Goal: Task Accomplishment & Management: Use online tool/utility

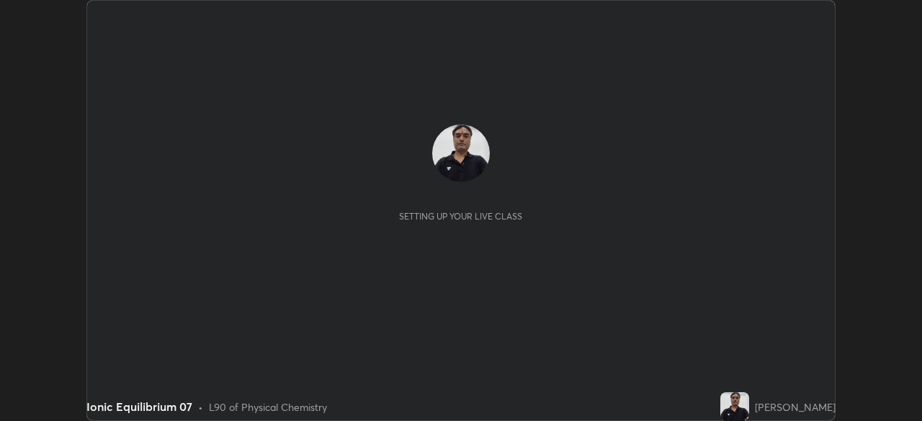
scroll to position [421, 921]
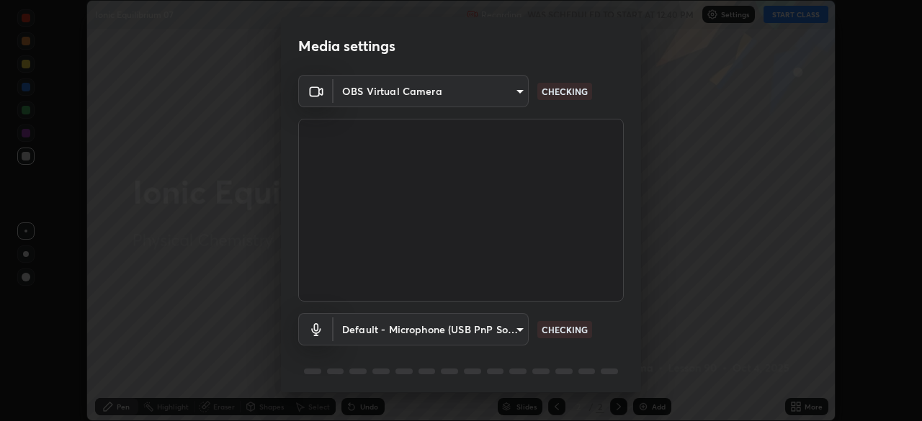
type input "bef87f05fa6998774e99476d2918d7c6d92b1859c3e481b096d277664e062052"
type input "default"
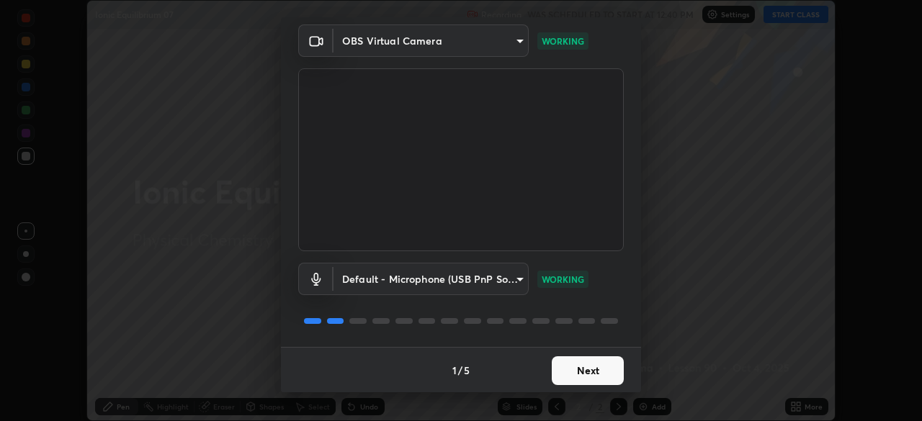
click at [561, 372] on button "Next" at bounding box center [588, 371] width 72 height 29
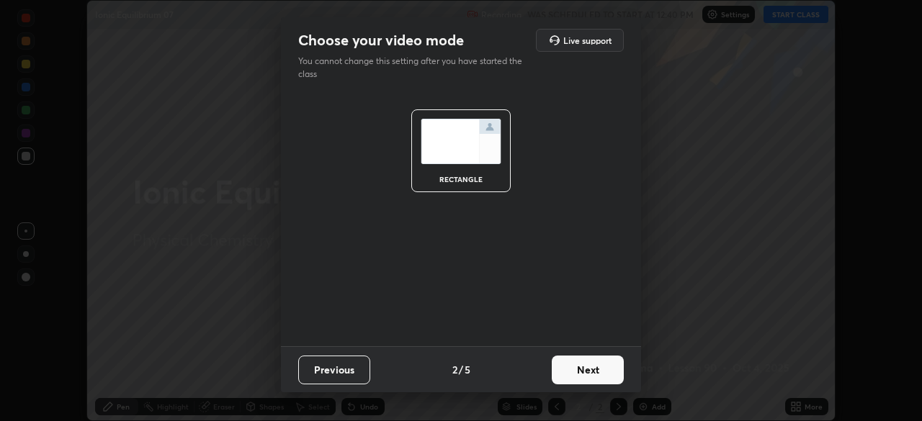
click at [561, 372] on button "Next" at bounding box center [588, 370] width 72 height 29
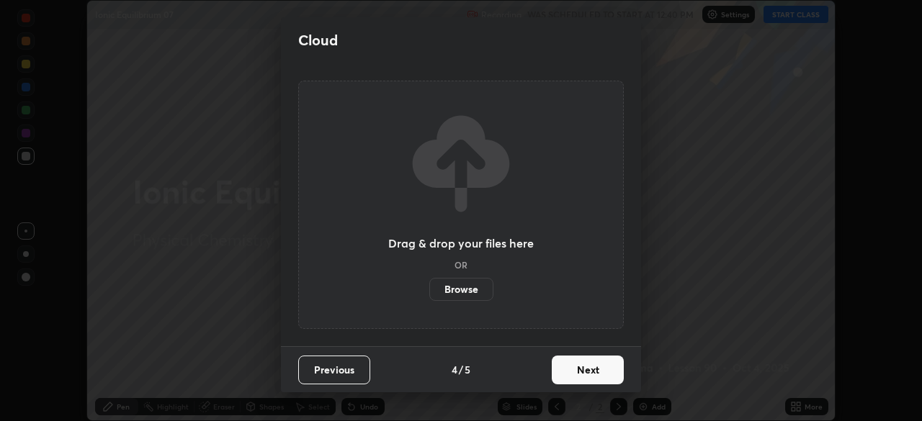
click at [562, 373] on button "Next" at bounding box center [588, 370] width 72 height 29
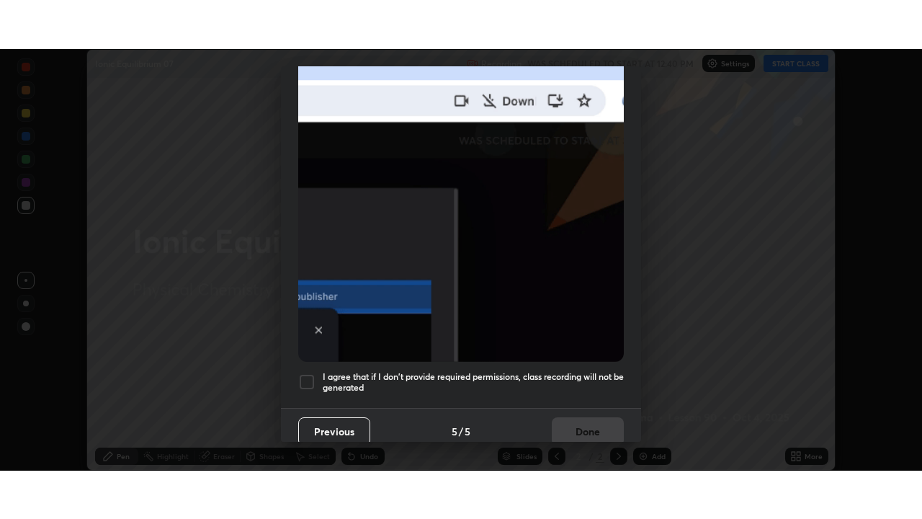
scroll to position [344, 0]
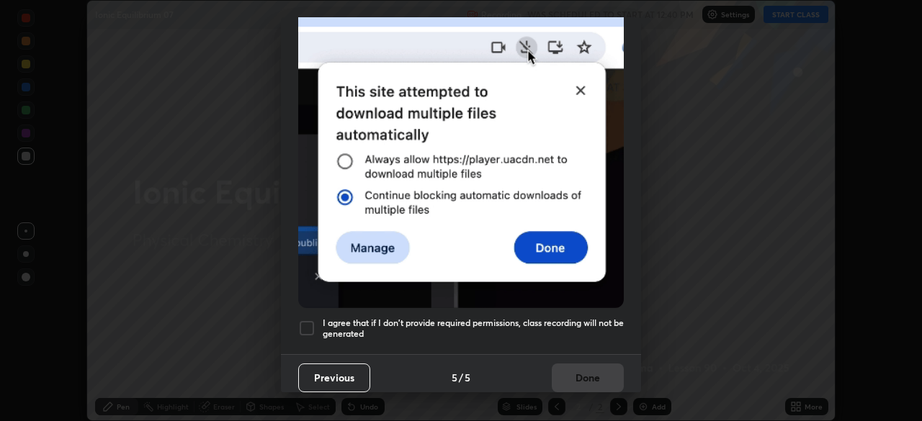
click at [306, 323] on div at bounding box center [306, 328] width 17 height 17
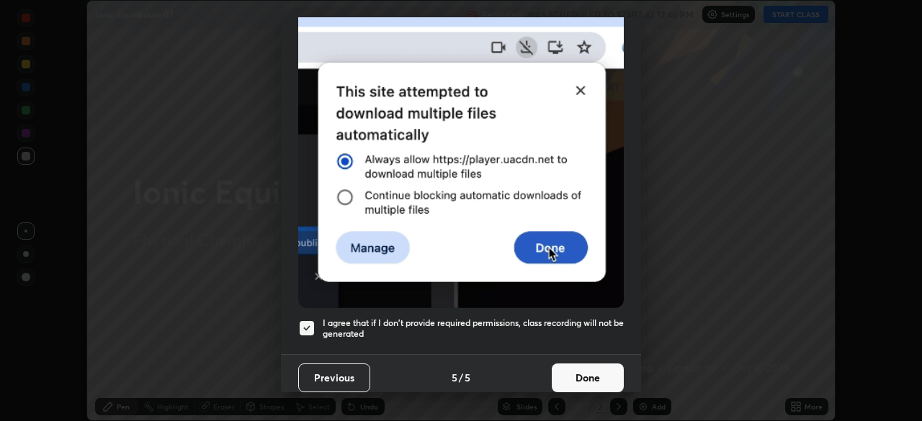
click at [559, 371] on button "Done" at bounding box center [588, 378] width 72 height 29
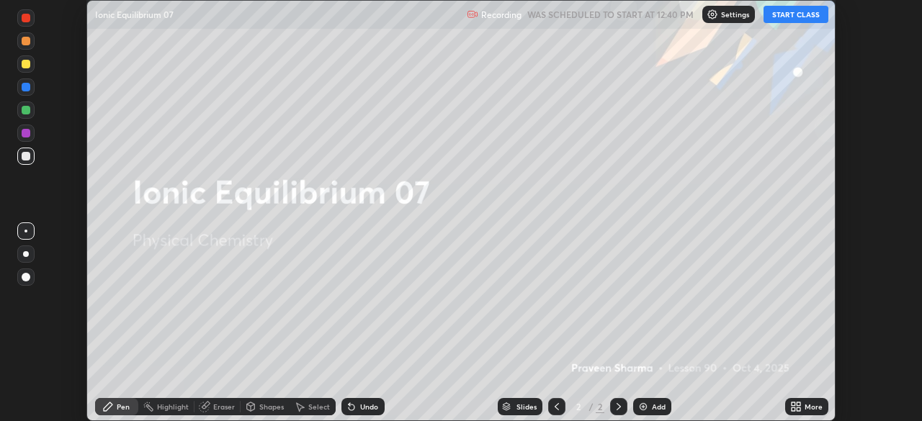
click at [793, 18] on button "START CLASS" at bounding box center [796, 14] width 65 height 17
click at [797, 405] on icon at bounding box center [799, 405] width 4 height 4
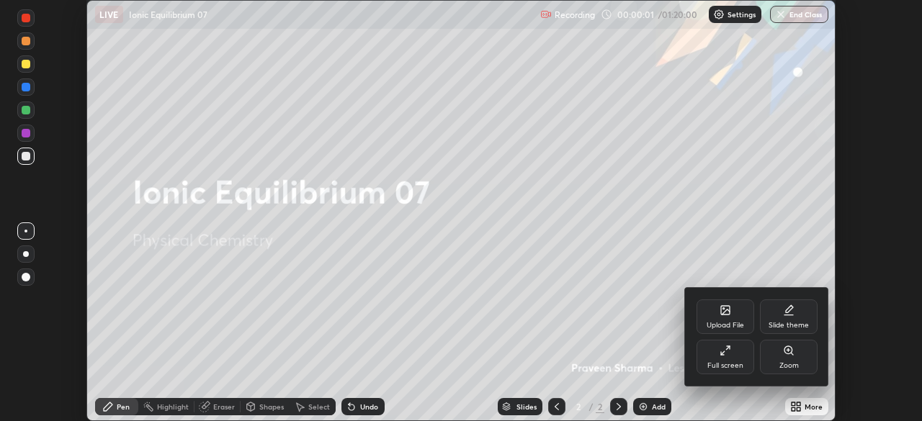
click at [713, 357] on div "Full screen" at bounding box center [726, 357] width 58 height 35
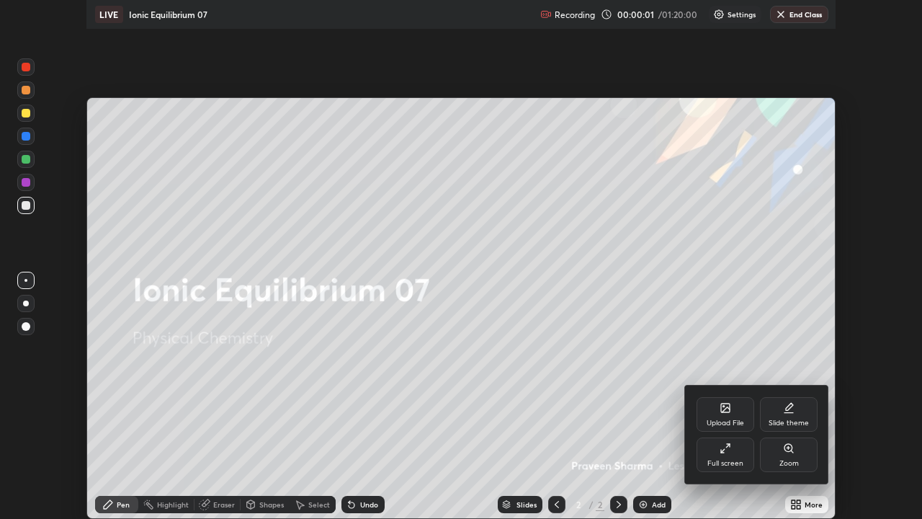
scroll to position [519, 922]
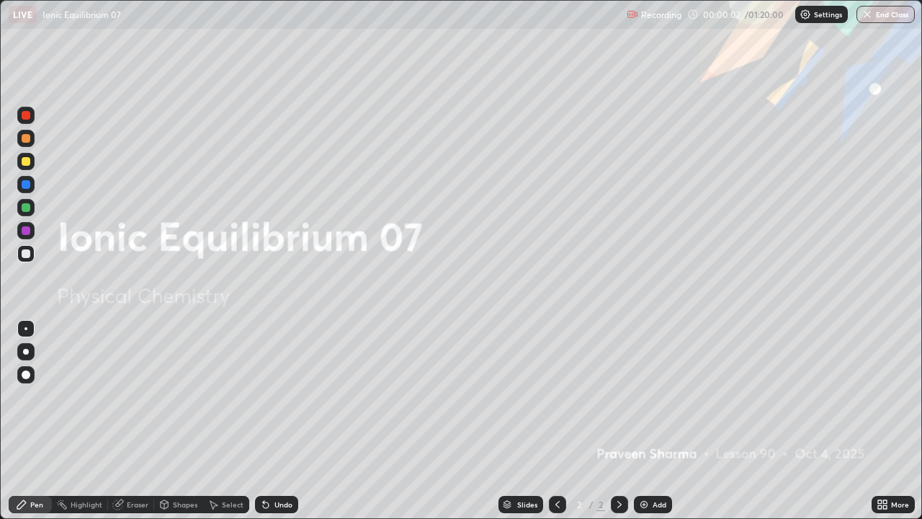
click at [648, 421] on div "Add" at bounding box center [653, 504] width 38 height 17
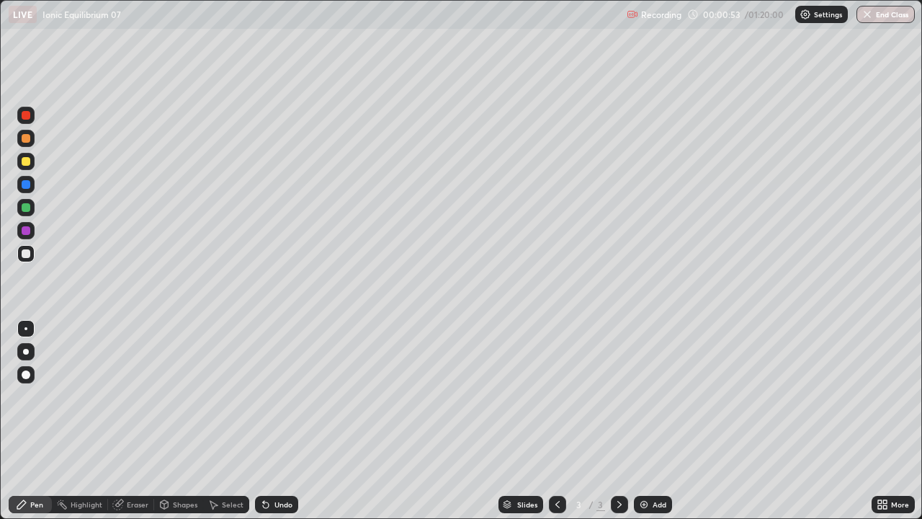
click at [279, 421] on div "Undo" at bounding box center [283, 504] width 18 height 7
click at [280, 421] on div "Undo" at bounding box center [283, 504] width 18 height 7
click at [277, 421] on div "Undo" at bounding box center [276, 504] width 43 height 17
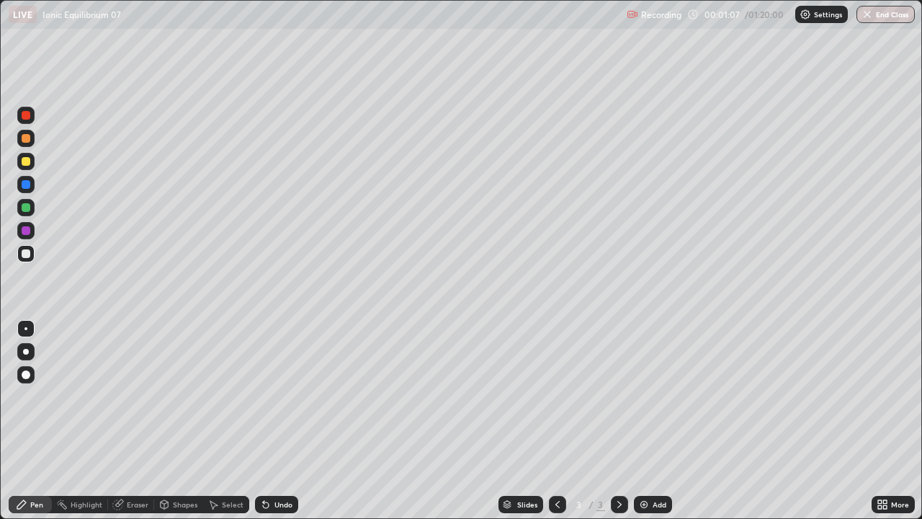
click at [290, 421] on div "Undo" at bounding box center [276, 504] width 43 height 17
click at [294, 421] on div "Undo" at bounding box center [276, 504] width 43 height 17
click at [271, 421] on div "Undo" at bounding box center [276, 504] width 43 height 17
click at [140, 421] on div "Eraser" at bounding box center [138, 504] width 22 height 7
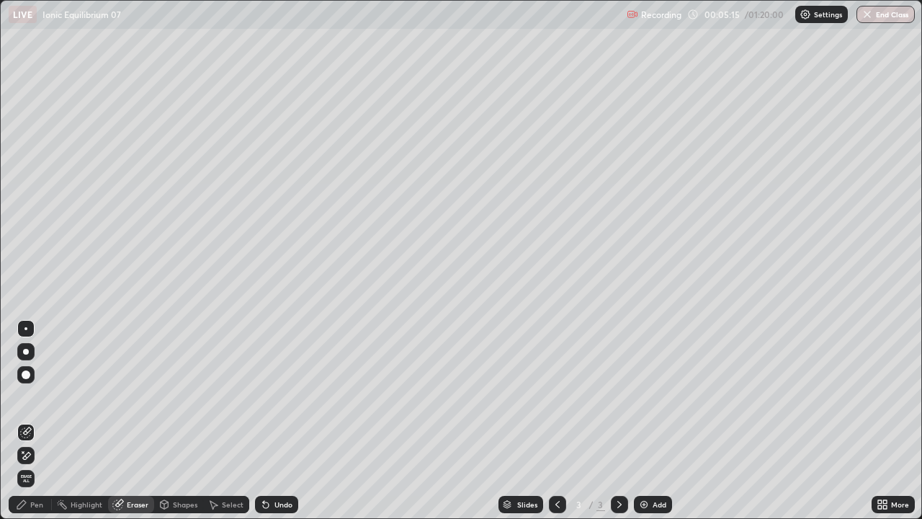
click at [33, 421] on div "Pen" at bounding box center [36, 504] width 13 height 7
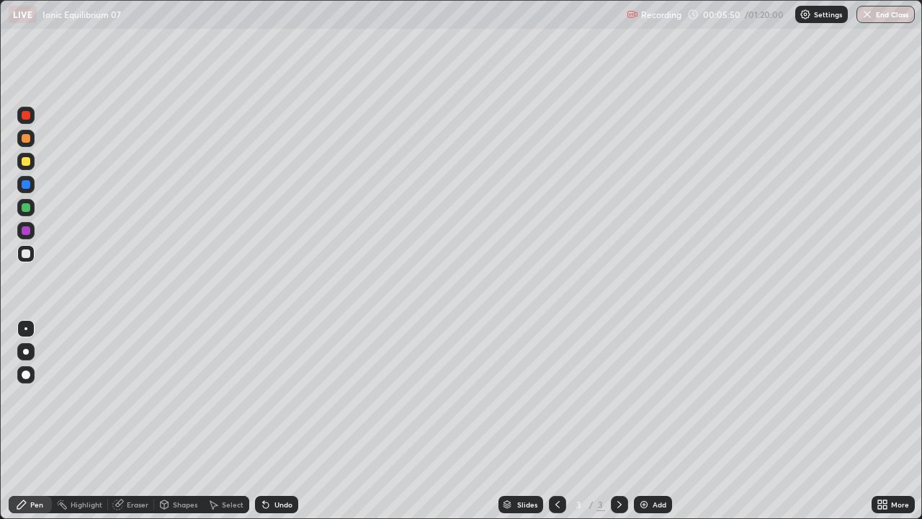
click at [644, 421] on img at bounding box center [644, 505] width 12 height 12
click at [645, 421] on img at bounding box center [644, 505] width 12 height 12
click at [131, 421] on div "Eraser" at bounding box center [138, 504] width 22 height 7
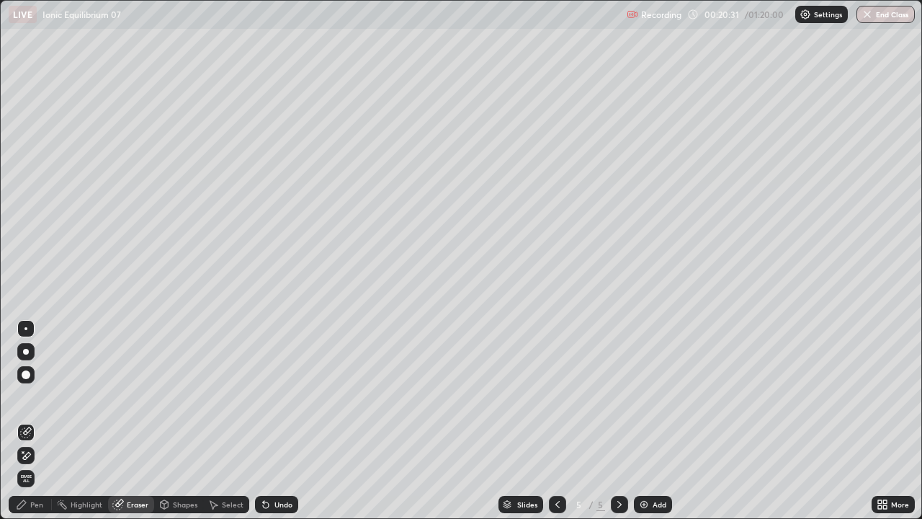
click at [39, 421] on div "Pen" at bounding box center [36, 504] width 13 height 7
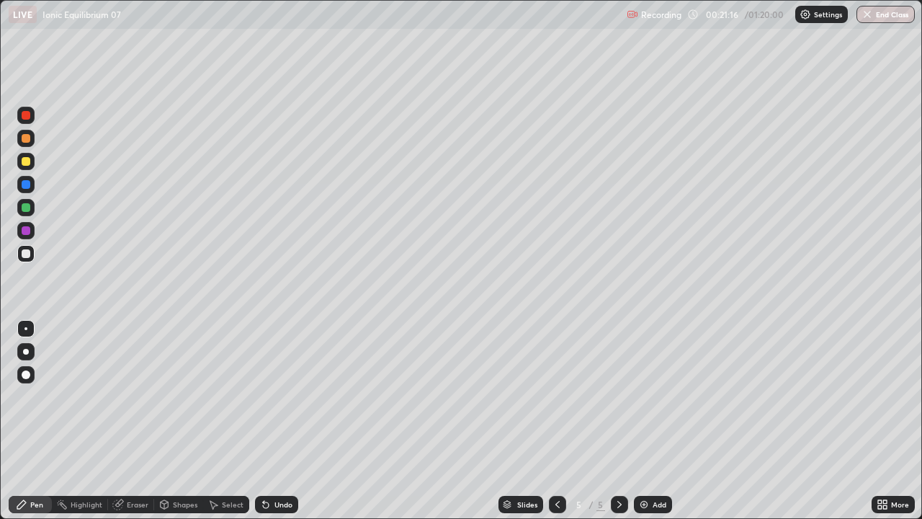
click at [267, 421] on icon at bounding box center [266, 505] width 12 height 12
click at [269, 421] on icon at bounding box center [266, 505] width 12 height 12
click at [272, 421] on div "Undo" at bounding box center [276, 504] width 43 height 17
click at [277, 421] on div "Undo" at bounding box center [283, 504] width 18 height 7
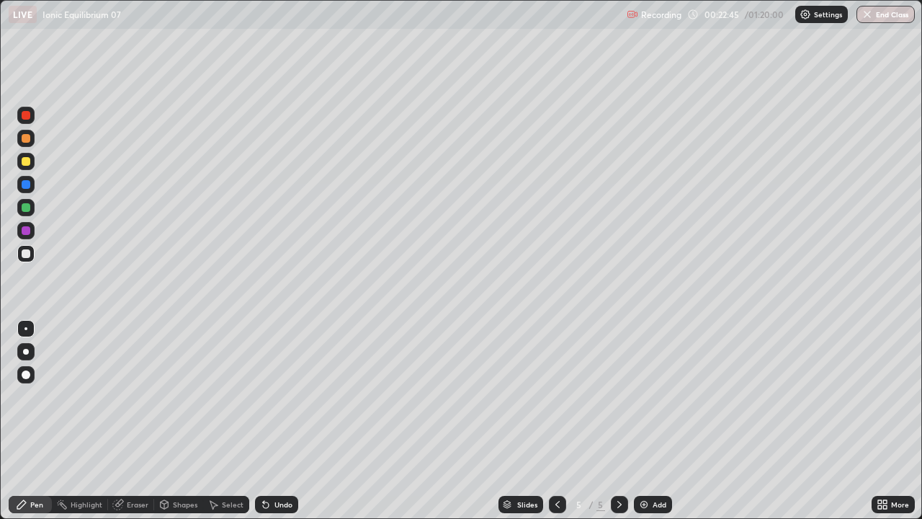
click at [24, 161] on div at bounding box center [26, 161] width 9 height 9
click at [25, 207] on div at bounding box center [26, 207] width 9 height 9
click at [269, 421] on div "Undo" at bounding box center [276, 504] width 43 height 17
click at [274, 421] on div "Undo" at bounding box center [283, 504] width 18 height 7
click at [269, 421] on icon at bounding box center [266, 505] width 12 height 12
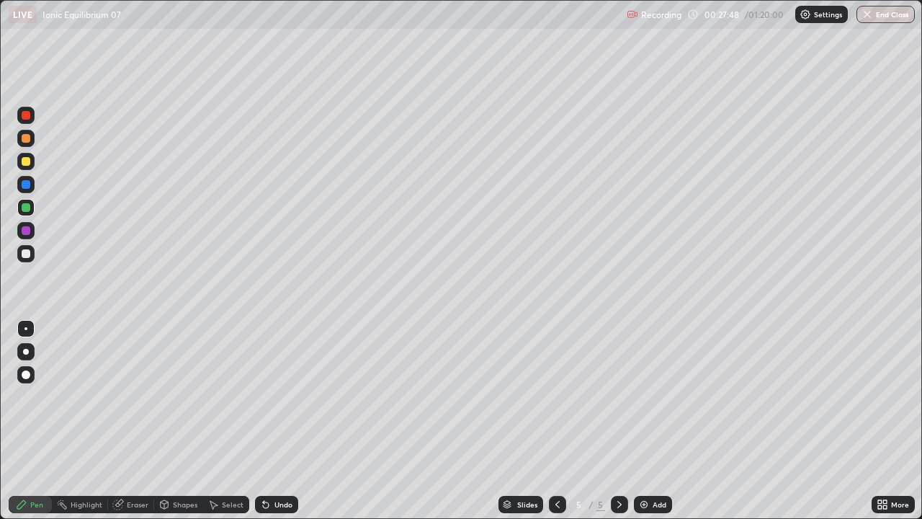
click at [263, 421] on icon at bounding box center [263, 501] width 1 height 1
click at [265, 421] on icon at bounding box center [266, 505] width 6 height 6
click at [25, 187] on div at bounding box center [26, 184] width 9 height 9
click at [645, 421] on img at bounding box center [644, 505] width 12 height 12
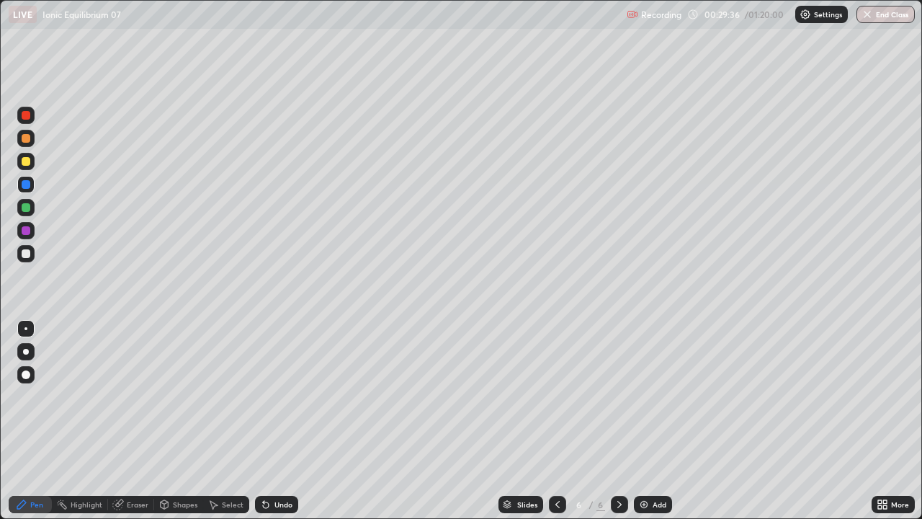
click at [556, 421] on icon at bounding box center [558, 505] width 12 height 12
click at [620, 421] on icon at bounding box center [619, 504] width 4 height 7
click at [27, 249] on div at bounding box center [26, 253] width 9 height 9
click at [263, 421] on icon at bounding box center [266, 505] width 6 height 6
click at [264, 421] on icon at bounding box center [266, 505] width 6 height 6
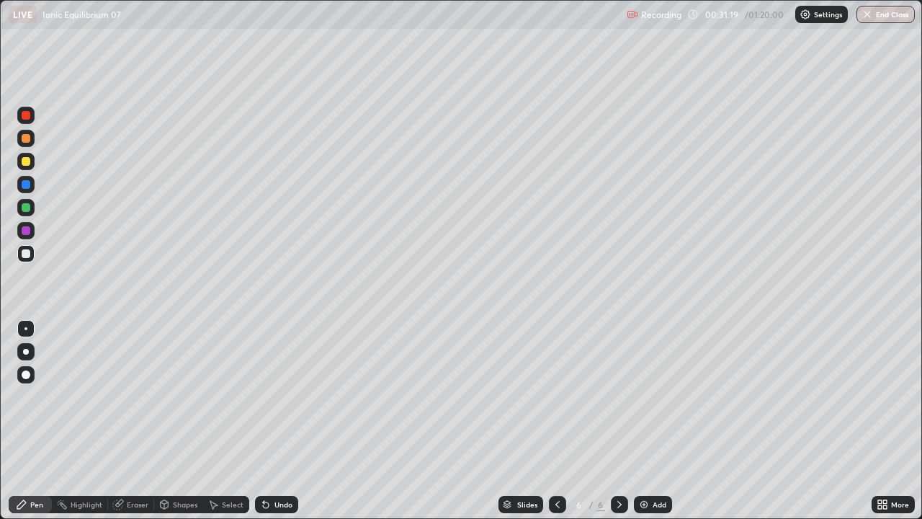
click at [263, 421] on icon at bounding box center [263, 501] width 1 height 1
click at [284, 421] on div "Undo" at bounding box center [283, 504] width 18 height 7
click at [24, 262] on div at bounding box center [25, 253] width 17 height 17
click at [278, 421] on div "Undo" at bounding box center [283, 504] width 18 height 7
click at [278, 421] on div "Undo" at bounding box center [276, 504] width 43 height 17
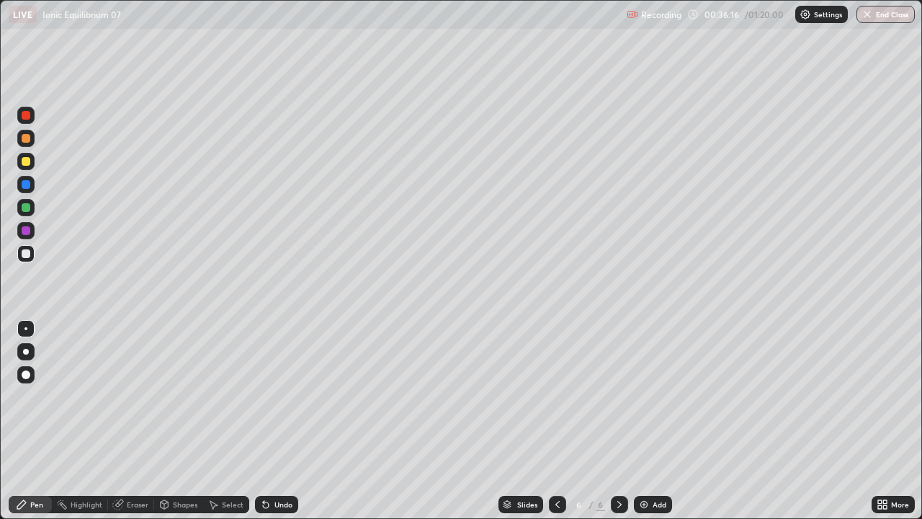
click at [262, 421] on icon at bounding box center [266, 505] width 12 height 12
click at [264, 421] on icon at bounding box center [266, 505] width 6 height 6
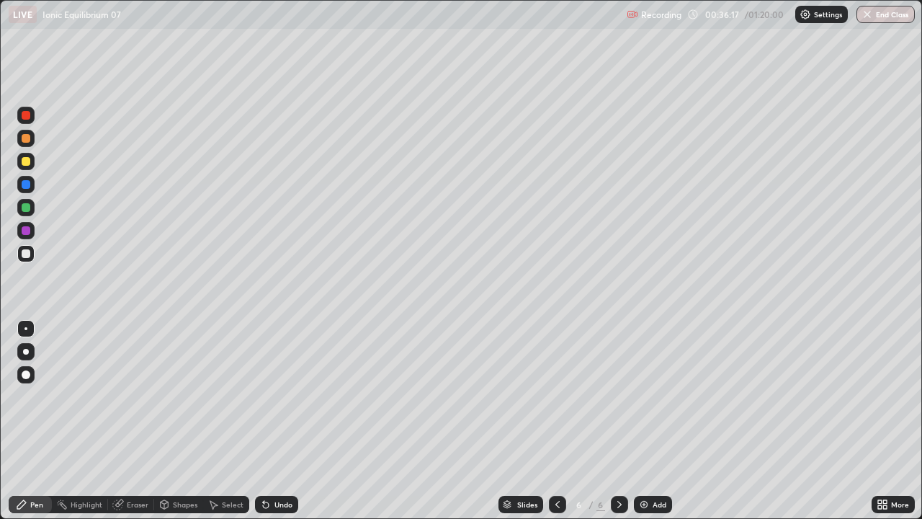
click at [265, 421] on icon at bounding box center [266, 505] width 6 height 6
click at [265, 421] on icon at bounding box center [266, 505] width 12 height 12
click at [264, 421] on icon at bounding box center [266, 505] width 6 height 6
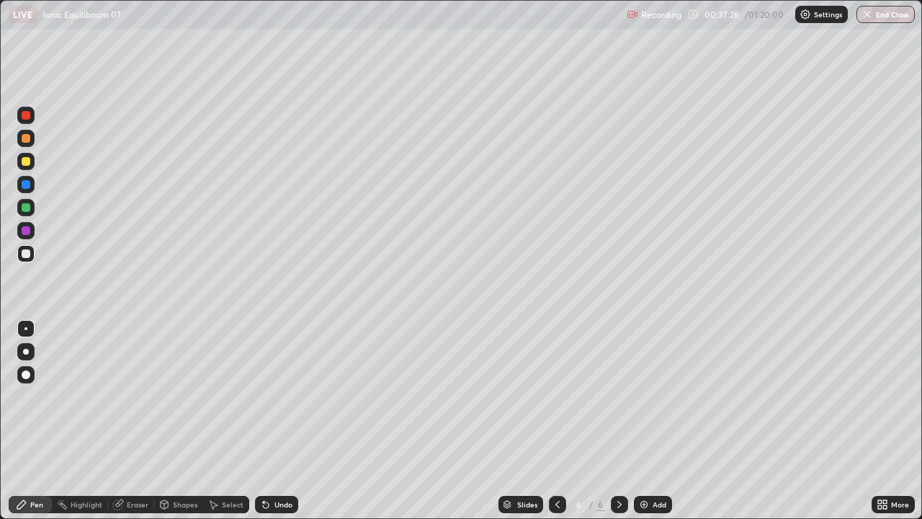
click at [131, 421] on div "Eraser" at bounding box center [131, 504] width 46 height 17
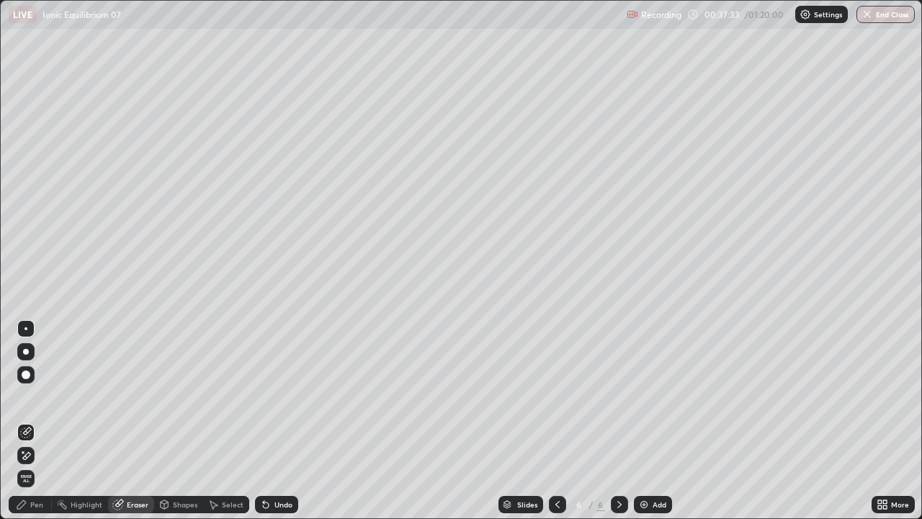
click at [24, 421] on span "Erase all" at bounding box center [26, 478] width 16 height 9
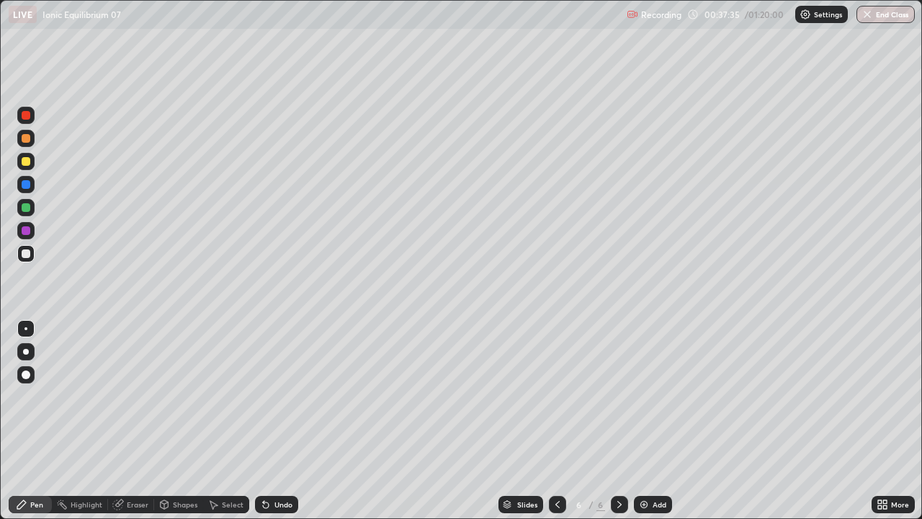
click at [280, 421] on div "Undo" at bounding box center [283, 504] width 18 height 7
click at [277, 421] on div "Undo" at bounding box center [276, 504] width 43 height 17
click at [264, 421] on icon at bounding box center [266, 505] width 6 height 6
click at [640, 421] on img at bounding box center [644, 505] width 12 height 12
click at [617, 421] on icon at bounding box center [620, 505] width 12 height 12
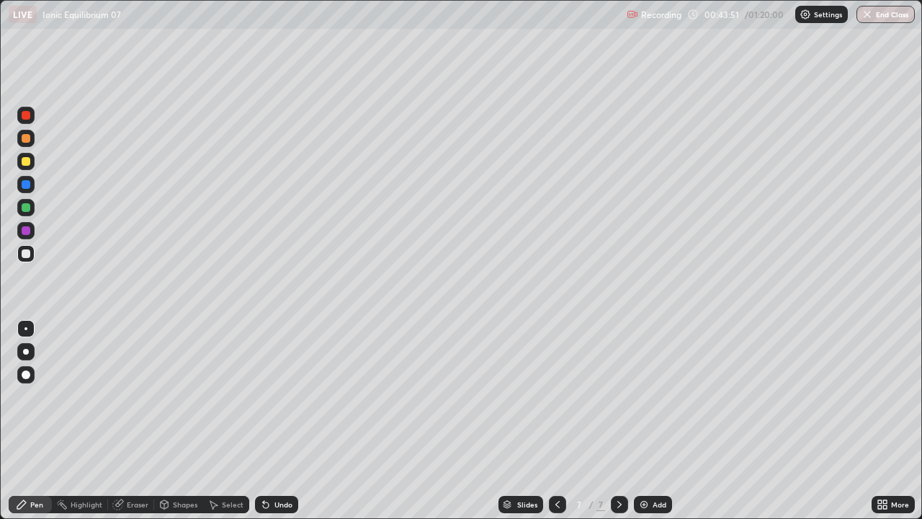
click at [643, 421] on img at bounding box center [644, 505] width 12 height 12
click at [287, 421] on div "Undo" at bounding box center [283, 504] width 18 height 7
click at [13, 91] on div "Erase all" at bounding box center [26, 259] width 35 height 461
click at [23, 211] on div at bounding box center [26, 207] width 9 height 9
click at [26, 253] on div at bounding box center [26, 253] width 9 height 9
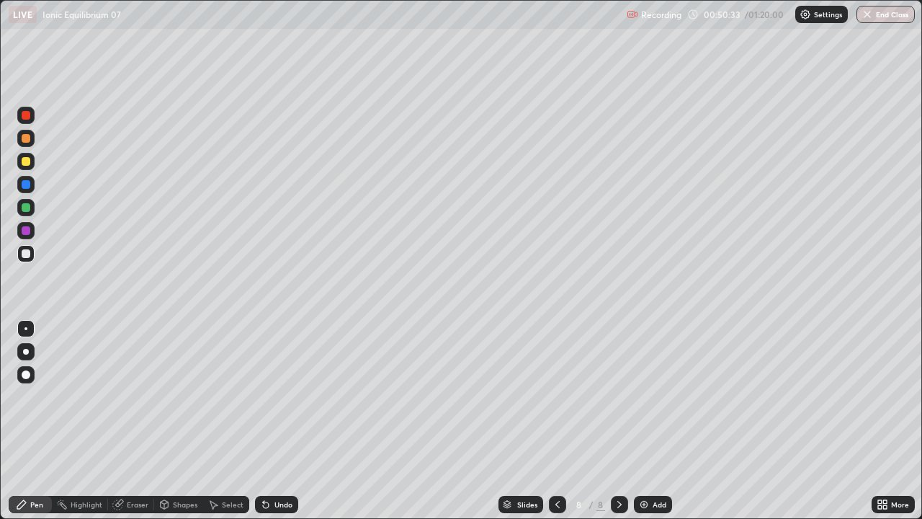
click at [274, 421] on div "Undo" at bounding box center [283, 504] width 18 height 7
click at [135, 421] on div "Eraser" at bounding box center [131, 504] width 46 height 17
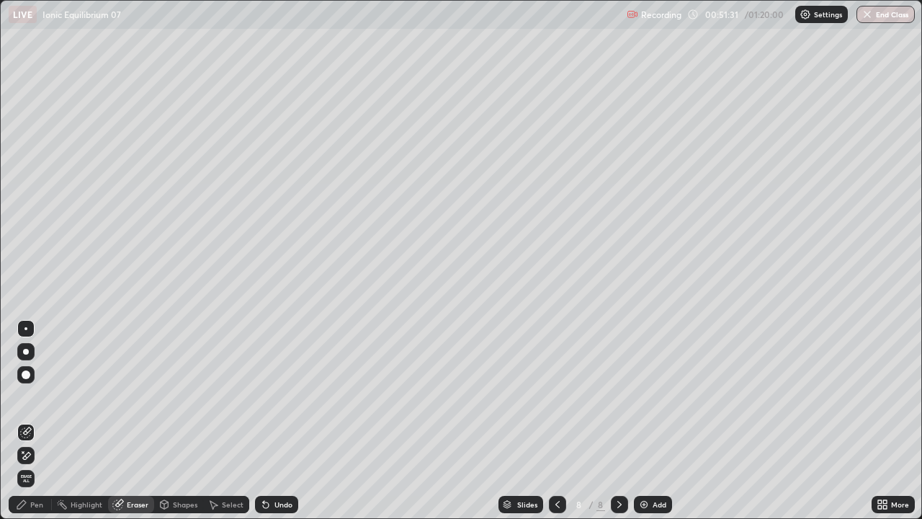
click at [32, 421] on div "Pen" at bounding box center [36, 504] width 13 height 7
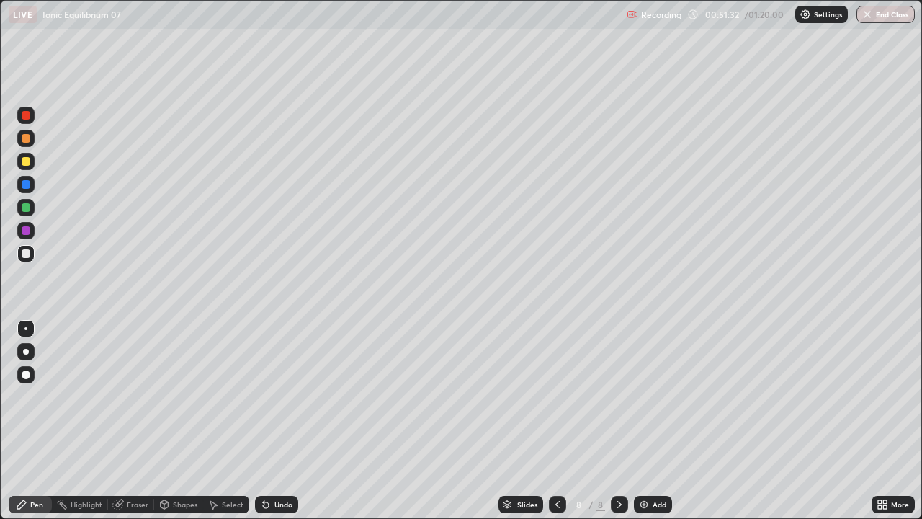
click at [27, 252] on div at bounding box center [26, 253] width 9 height 9
click at [641, 421] on img at bounding box center [644, 505] width 12 height 12
click at [287, 421] on div "Undo" at bounding box center [276, 504] width 43 height 17
click at [282, 421] on div "Undo" at bounding box center [283, 504] width 18 height 7
click at [277, 421] on div "Undo" at bounding box center [283, 504] width 18 height 7
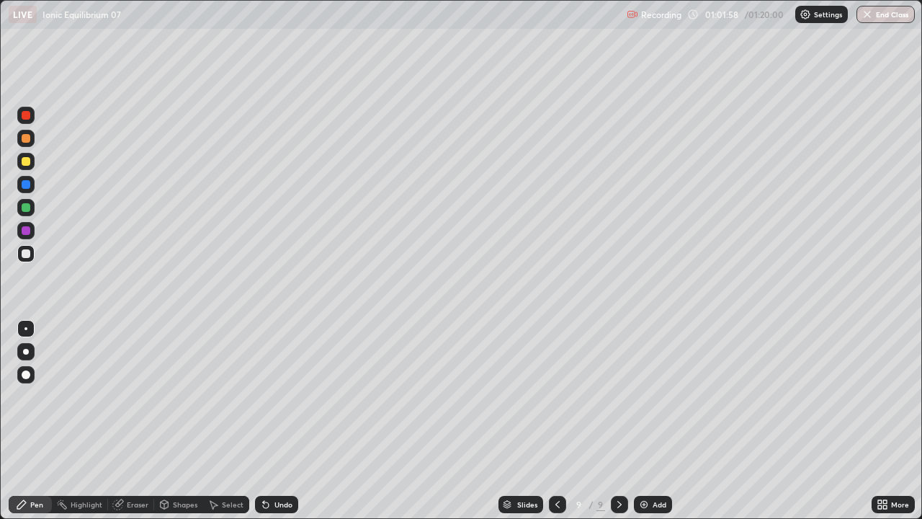
click at [282, 421] on div "Undo" at bounding box center [283, 504] width 18 height 7
click at [274, 421] on div "Undo" at bounding box center [283, 504] width 18 height 7
click at [273, 421] on div "Undo" at bounding box center [276, 504] width 43 height 17
click at [279, 421] on div "Undo" at bounding box center [283, 504] width 18 height 7
click at [284, 421] on div "Undo" at bounding box center [283, 504] width 18 height 7
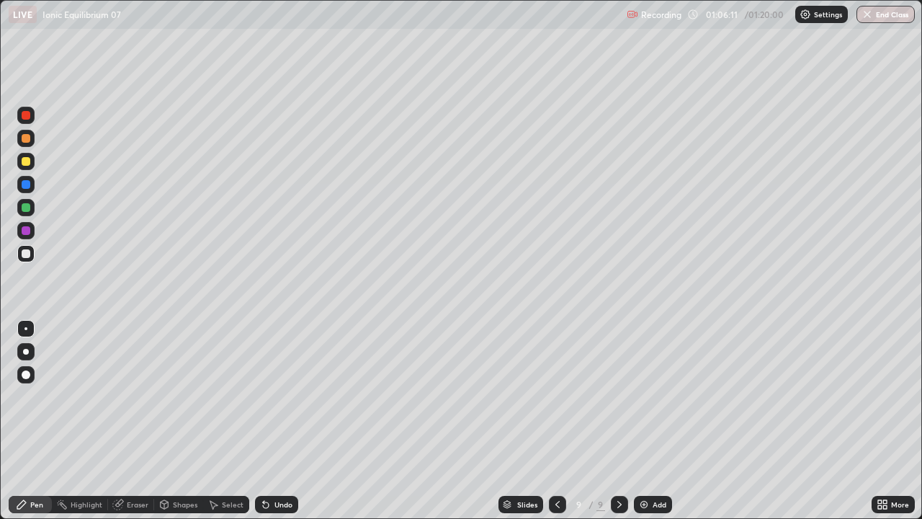
click at [278, 421] on div "Undo" at bounding box center [283, 504] width 18 height 7
click at [275, 421] on div "Undo" at bounding box center [283, 504] width 18 height 7
click at [275, 421] on div "Undo" at bounding box center [276, 504] width 43 height 17
click at [276, 421] on div "Undo" at bounding box center [276, 504] width 43 height 17
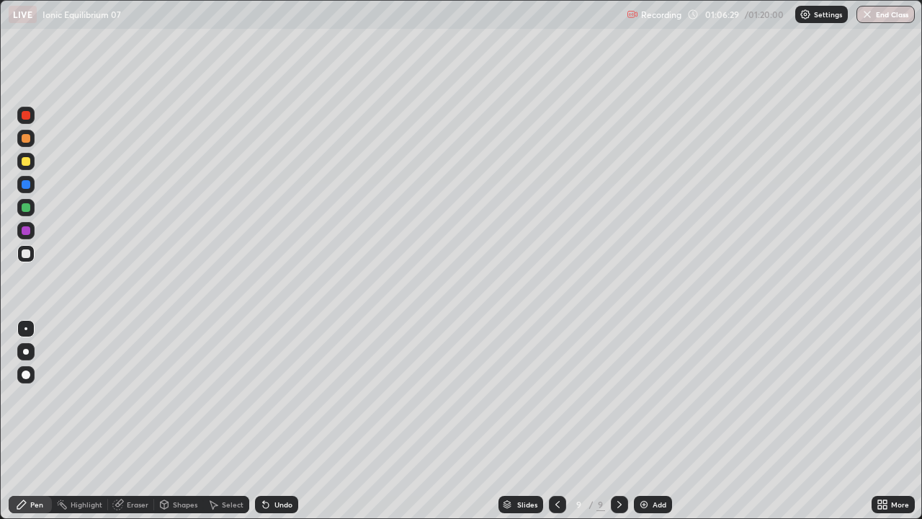
click at [32, 212] on div at bounding box center [25, 207] width 17 height 17
click at [643, 421] on img at bounding box center [644, 505] width 12 height 12
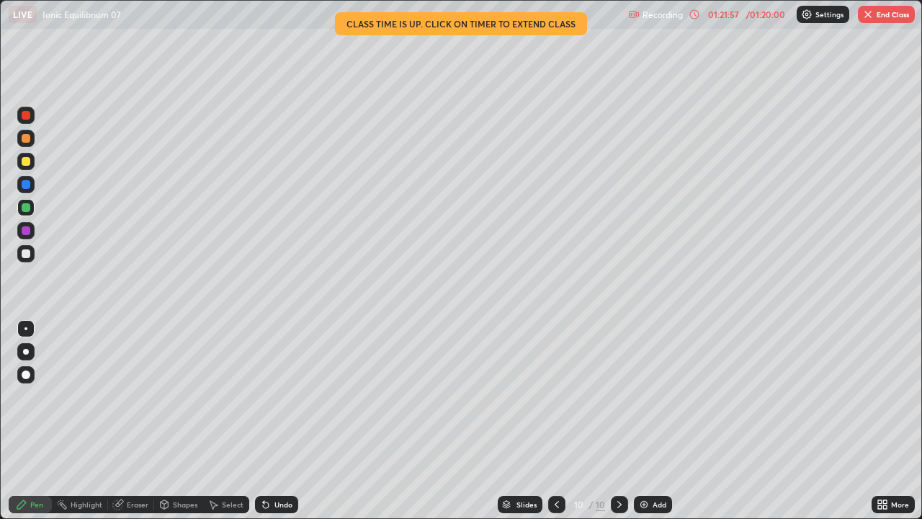
click at [877, 10] on button "End Class" at bounding box center [886, 14] width 57 height 17
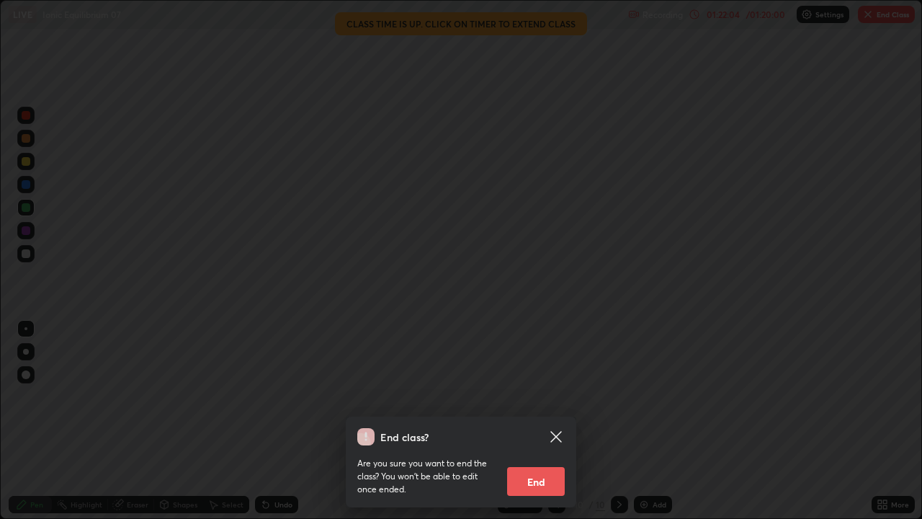
click at [527, 421] on button "End" at bounding box center [536, 481] width 58 height 29
